Goal: Book appointment/travel/reservation

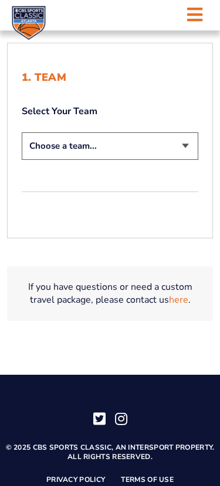
scroll to position [313, 0]
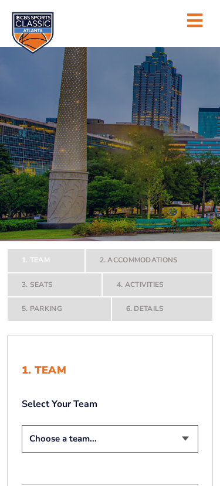
click at [184, 453] on select "Choose a team... [US_STATE] Wildcats [US_STATE] State Buckeyes [US_STATE] Tar H…" at bounding box center [110, 439] width 176 height 28
select select "12956"
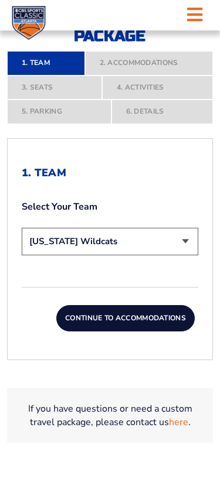
scroll to position [266, 0]
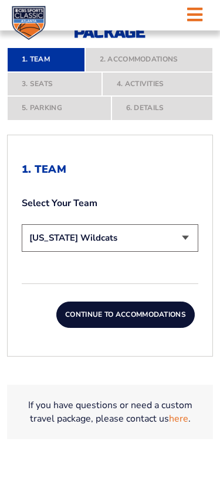
click at [163, 328] on button "Continue To Accommodations" at bounding box center [125, 315] width 138 height 27
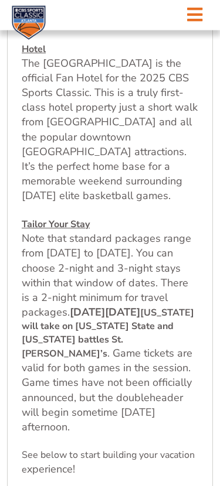
scroll to position [504, 0]
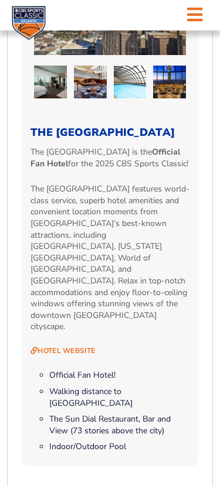
scroll to position [1136, 0]
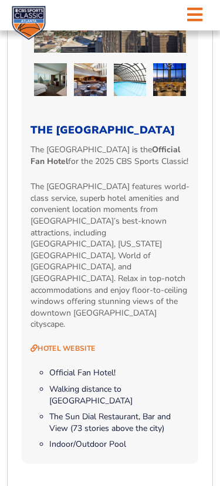
click at [183, 451] on div "2. Accommodations We look forward to seeing you in [GEOGRAPHIC_DATA] for the 20…" at bounding box center [110, 295] width 176 height 2002
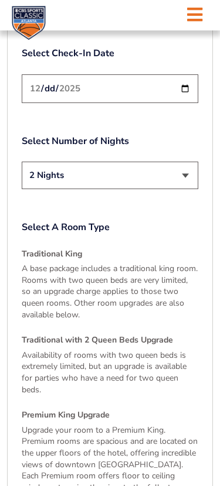
scroll to position [1673, 0]
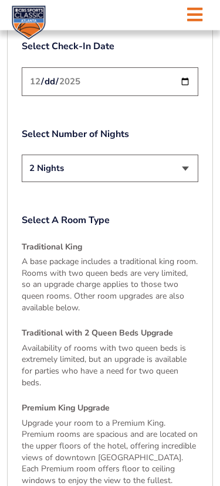
click at [153, 343] on p "Availability of rooms with two queen beds is extremely limited, but an upgrade …" at bounding box center [110, 366] width 176 height 46
click at [145, 328] on h4 "Traditional with 2 Queen Beds Upgrade" at bounding box center [110, 334] width 176 height 12
click at [74, 297] on div "Traditional King A base package includes a traditional king room. Rooms with tw…" at bounding box center [110, 478] width 176 height 472
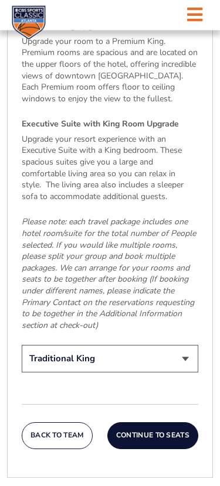
click at [190, 345] on select "Traditional King Traditional with 2 Queen Beds Upgrade (+$45 per night) Premium…" at bounding box center [110, 359] width 176 height 28
select select "Traditional with 2 Queen Beds Upgrade"
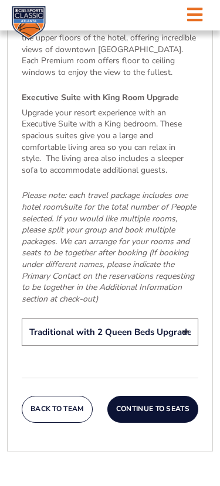
click at [170, 396] on button "Continue To Seats" at bounding box center [152, 409] width 91 height 27
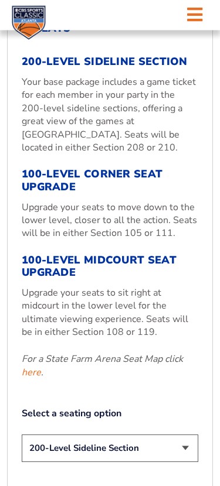
scroll to position [407, 0]
click at [137, 378] on em "For a State Farm Arena Seat Map click here ." at bounding box center [102, 365] width 161 height 26
click at [30, 379] on link "here" at bounding box center [31, 372] width 19 height 13
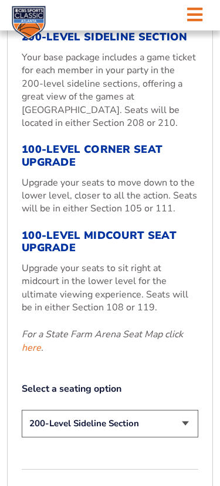
click at [128, 437] on select "200-Level Sideline Section 100-Level Corner Seat Upgrade (+$120 per person) 100…" at bounding box center [110, 424] width 176 height 28
click at [212, 477] on div "1. Team Select Your Team Choose a team... [US_STATE] Wildcats [US_STATE] State …" at bounding box center [110, 260] width 206 height 583
click at [153, 437] on select "200-Level Sideline Section 100-Level Corner Seat Upgrade (+$120 per person) 100…" at bounding box center [110, 424] width 176 height 28
click at [149, 437] on select "200-Level Sideline Section 100-Level Corner Seat Upgrade (+$120 per person) 100…" at bounding box center [110, 424] width 176 height 28
select select "200-Level Sideline Section"
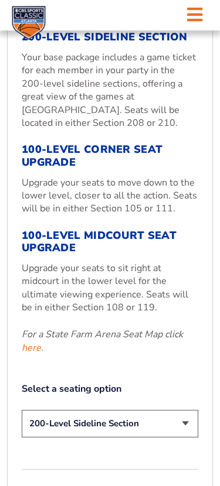
click at [35, 354] on link "here" at bounding box center [31, 347] width 19 height 13
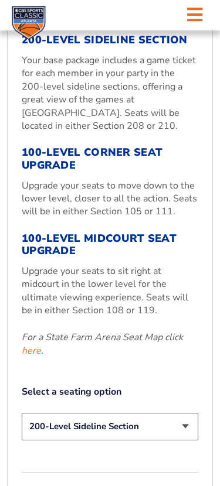
click at [34, 357] on link "here" at bounding box center [31, 350] width 19 height 13
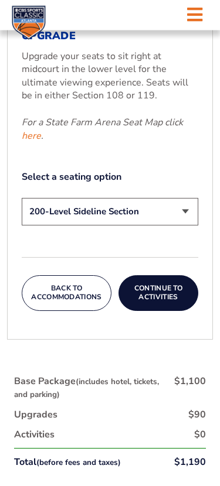
scroll to position [645, 0]
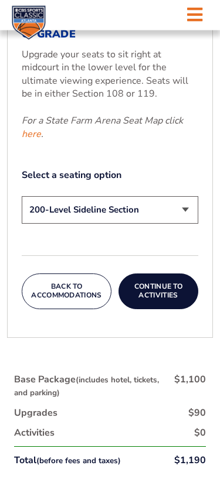
click at [158, 310] on button "Continue To Activities" at bounding box center [158, 292] width 80 height 36
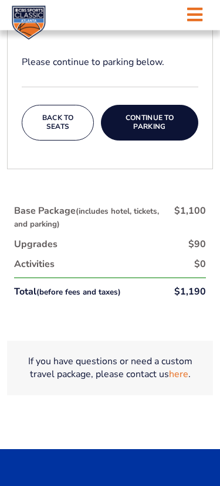
scroll to position [661, 0]
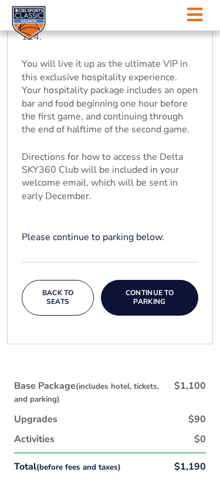
click at [155, 303] on button "Continue To Parking" at bounding box center [149, 298] width 97 height 36
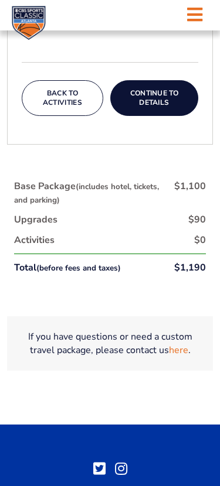
scroll to position [593, 0]
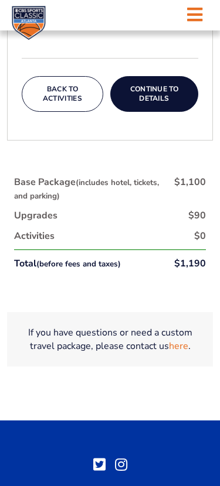
click at [179, 351] on link "here" at bounding box center [178, 346] width 19 height 13
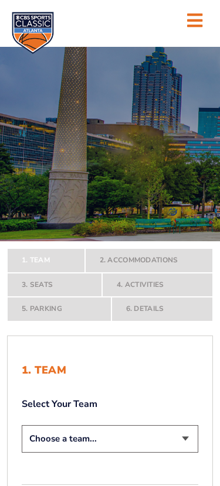
click at [111, 453] on select "Choose a team... [US_STATE] Wildcats [US_STATE] State Buckeyes [US_STATE] Tar H…" at bounding box center [110, 439] width 176 height 28
select select "12757"
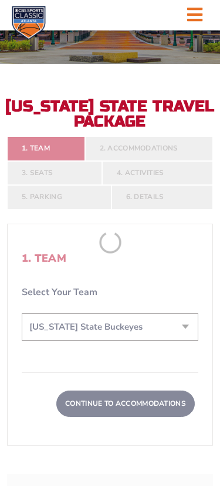
scroll to position [176, 0]
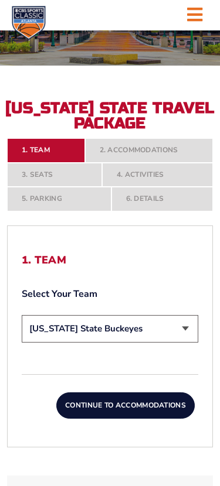
click at [121, 419] on button "Continue To Accommodations" at bounding box center [125, 405] width 138 height 27
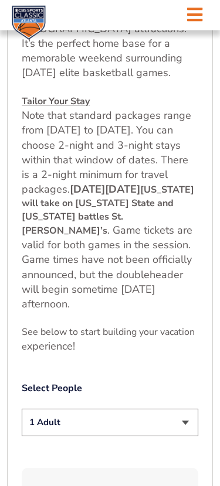
scroll to position [624, 0]
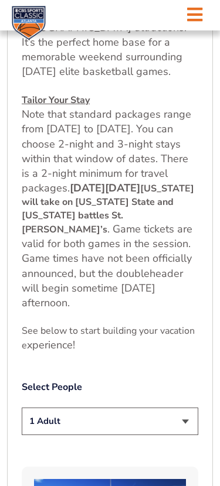
click at [186, 416] on select "1 Adult 2 Adults 3 Adults 4 Adults 2 Adults + 1 Child 2 Adults + 2 Children 2 A…" at bounding box center [110, 421] width 176 height 28
select select "3 Adults"
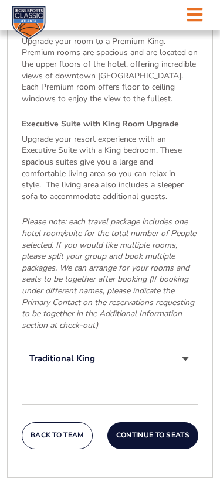
scroll to position [2061, 0]
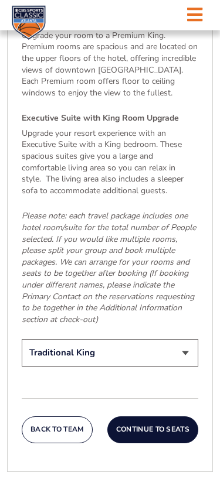
click at [183, 340] on select "Traditional King Traditional with 2 Queen Beds Upgrade (+$45 per night) Premium…" at bounding box center [110, 354] width 176 height 28
select select "Traditional with 2 Queen Beds Upgrade"
click at [156, 416] on button "Continue To Seats" at bounding box center [152, 429] width 91 height 27
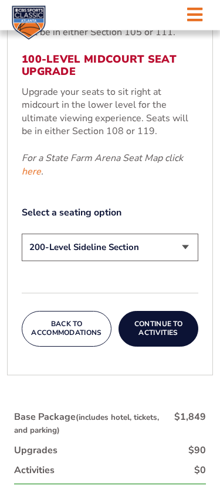
scroll to position [608, 0]
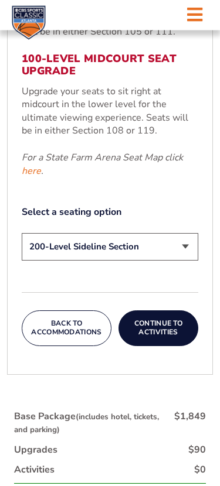
click at [155, 343] on button "Continue To Activities" at bounding box center [158, 329] width 80 height 36
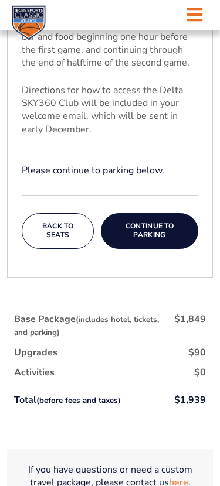
scroll to position [552, 0]
click at [150, 238] on button "Continue To Parking" at bounding box center [149, 231] width 97 height 36
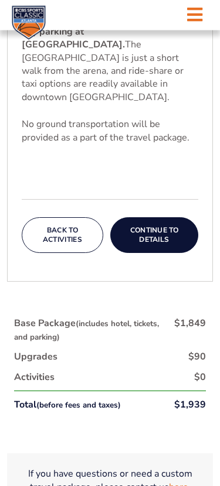
scroll to position [451, 0]
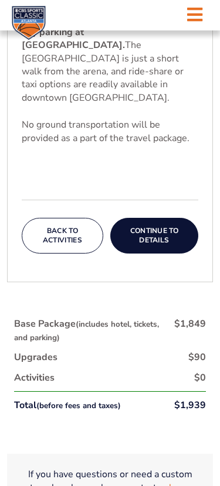
click at [155, 242] on button "Continue To Details" at bounding box center [154, 236] width 88 height 36
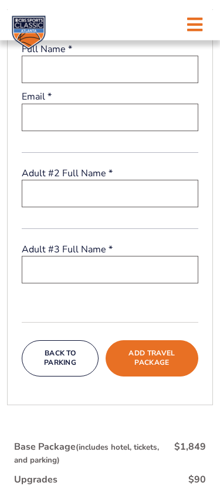
scroll to position [0, 0]
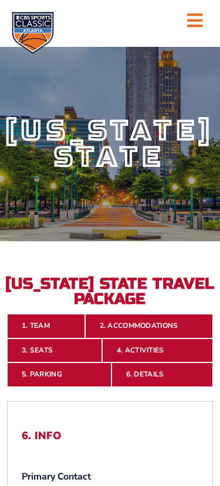
click at [47, 338] on link "1. Team" at bounding box center [46, 326] width 78 height 25
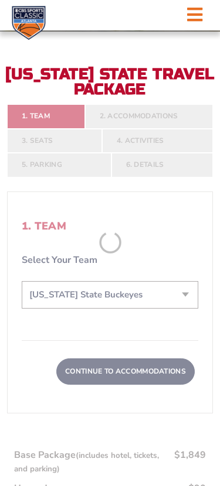
scroll to position [217, 0]
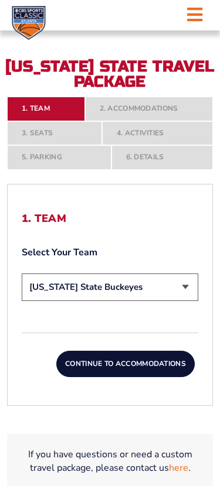
click at [184, 301] on select "Choose a team... [US_STATE] Wildcats [US_STATE] State Buckeyes [US_STATE] Tar H…" at bounding box center [110, 287] width 176 height 28
select select "12956"
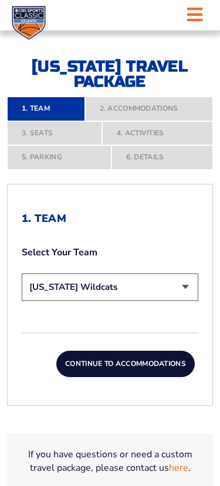
click at [124, 378] on button "Continue To Accommodations" at bounding box center [125, 364] width 138 height 27
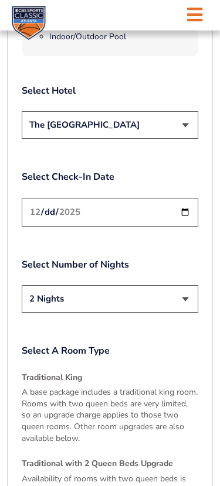
scroll to position [1540, 0]
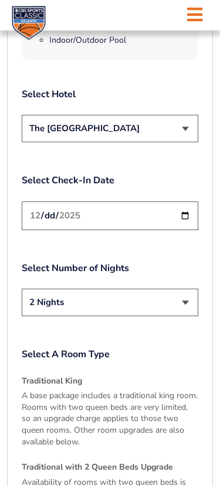
click at [185, 289] on select "2 Nights 3 Nights" at bounding box center [110, 303] width 176 height 28
select select "3 Nights"
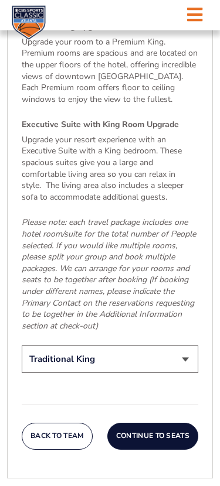
click at [181, 346] on select "Traditional King Traditional with 2 Queen Beds Upgrade (+$45 per night) Premium…" at bounding box center [110, 360] width 176 height 28
select select "Traditional with 2 Queen Beds Upgrade"
click at [151, 423] on button "Continue To Seats" at bounding box center [152, 436] width 91 height 27
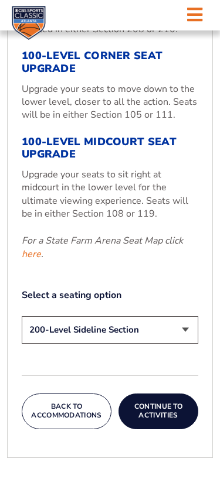
scroll to position [536, 0]
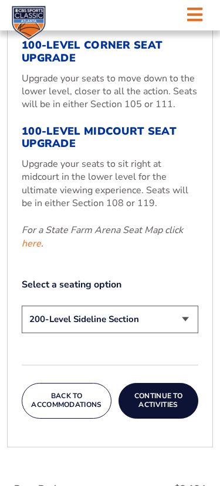
click at [157, 419] on button "Continue To Activities" at bounding box center [158, 401] width 80 height 36
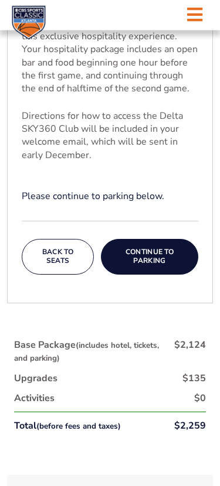
scroll to position [528, 0]
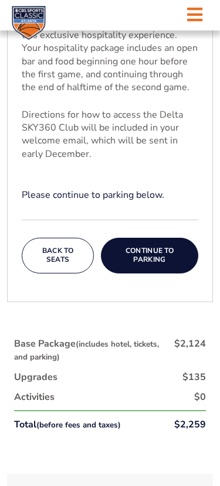
click at [151, 262] on button "Continue To Parking" at bounding box center [149, 256] width 97 height 36
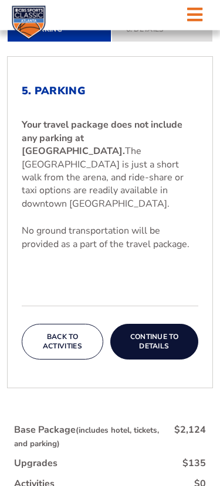
scroll to position [345, 0]
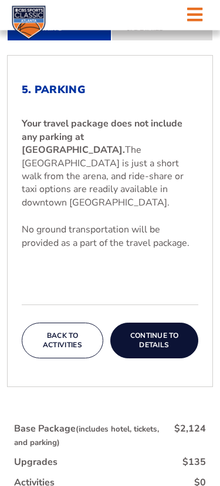
click at [153, 351] on button "Continue To Details" at bounding box center [154, 341] width 88 height 36
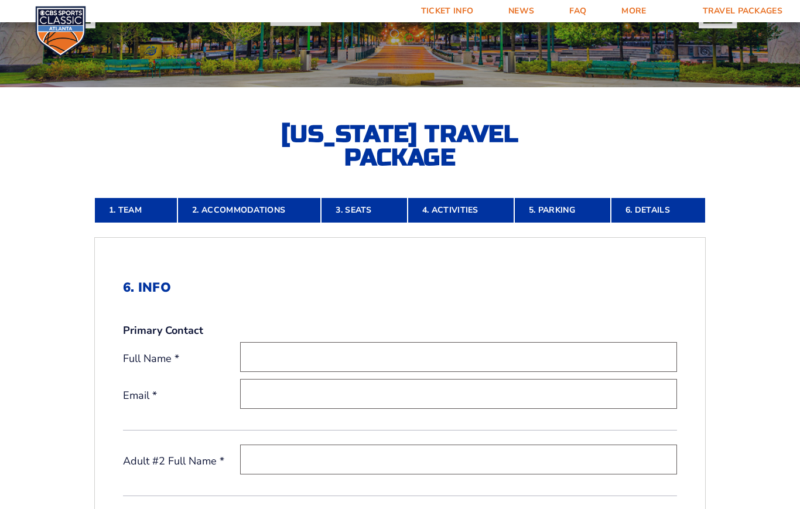
scroll to position [184, 0]
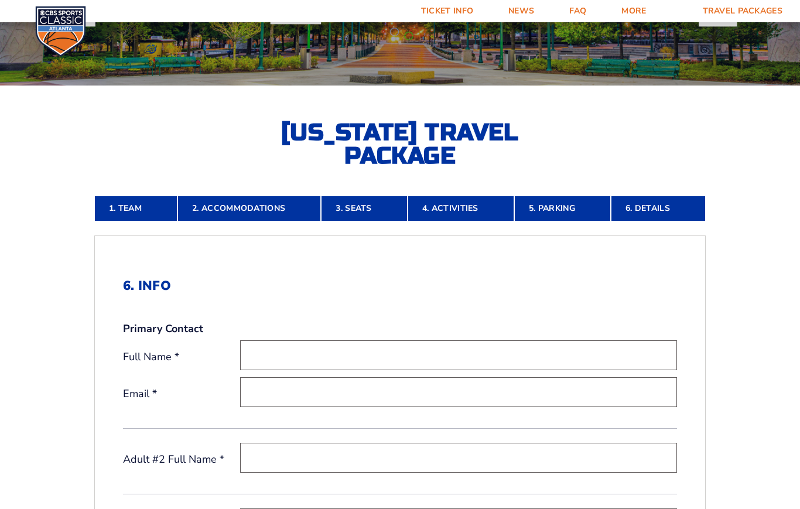
click at [219, 221] on link "2. Accommodations" at bounding box center [248, 209] width 143 height 26
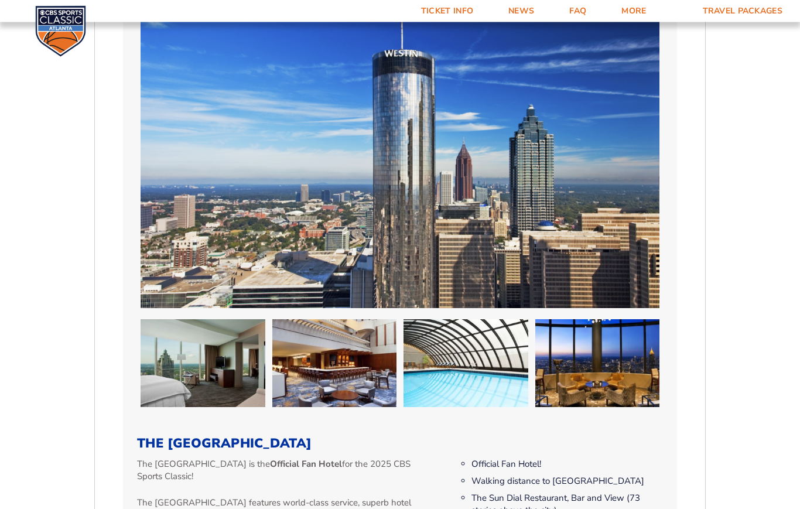
scroll to position [854, 0]
